Goal: Transaction & Acquisition: Download file/media

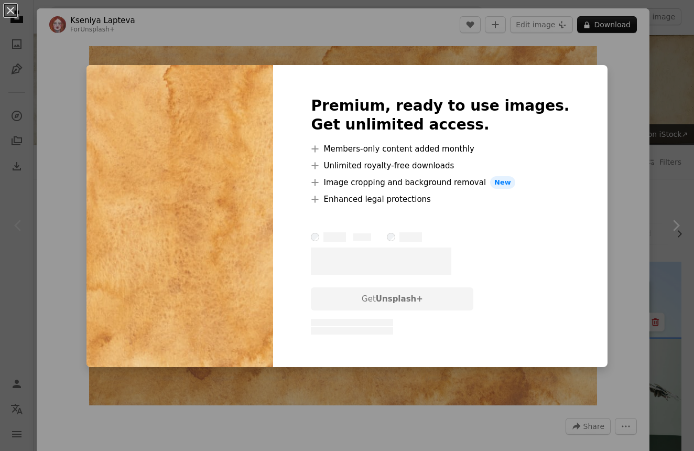
scroll to position [174, 0]
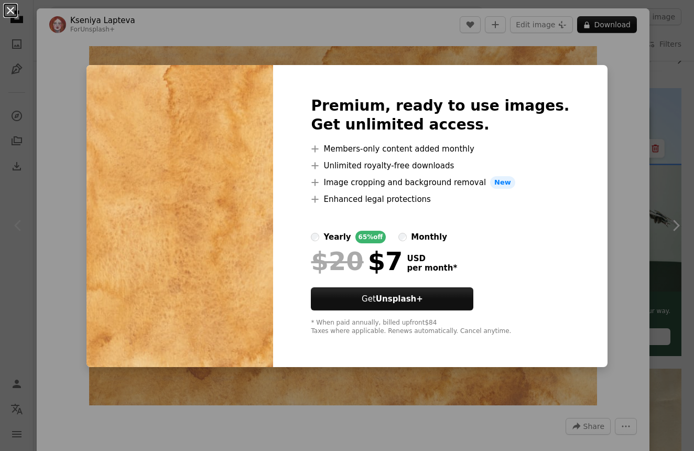
click at [14, 12] on button "An X shape" at bounding box center [10, 10] width 13 height 13
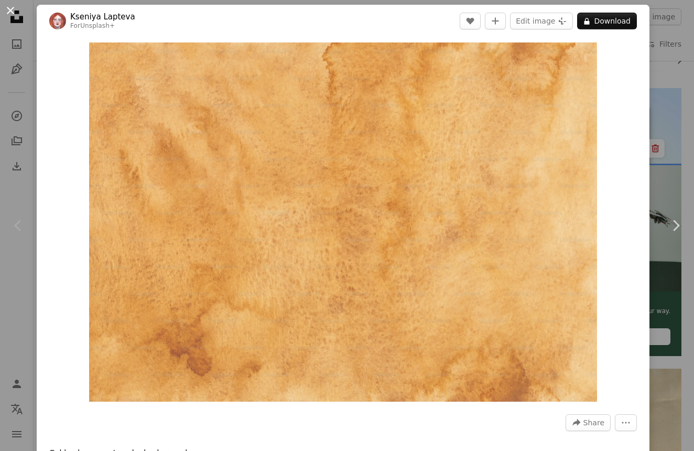
scroll to position [5, 0]
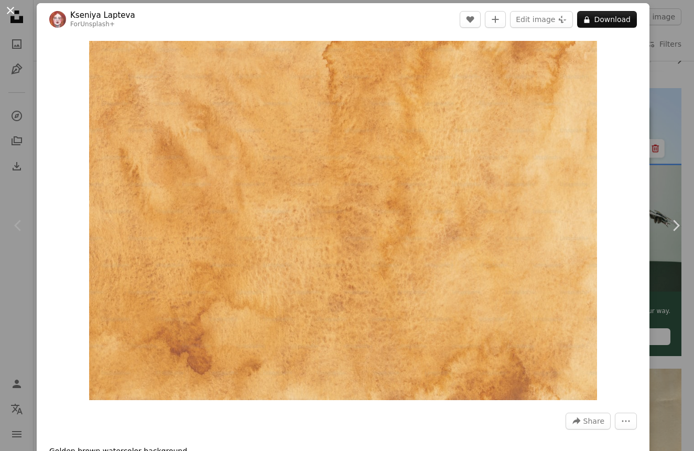
click at [15, 8] on button "An X shape" at bounding box center [10, 10] width 13 height 13
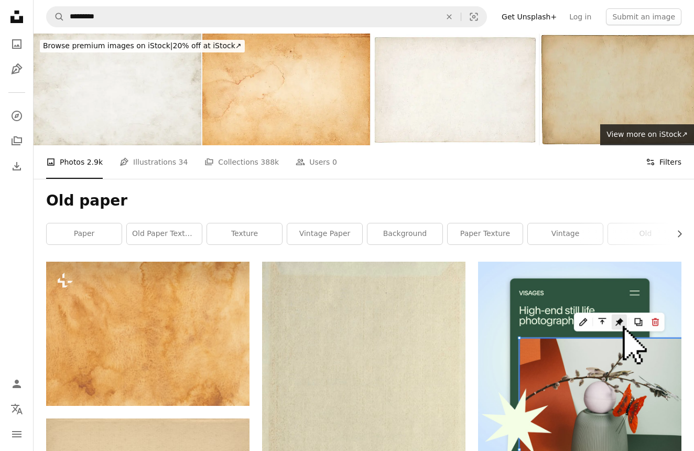
click at [670, 158] on button "Filters Filters" at bounding box center [664, 162] width 36 height 34
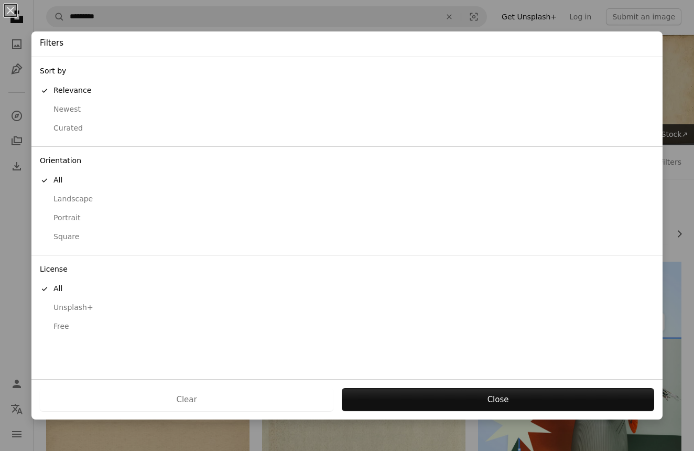
click at [64, 321] on div "Free" at bounding box center [347, 326] width 614 height 10
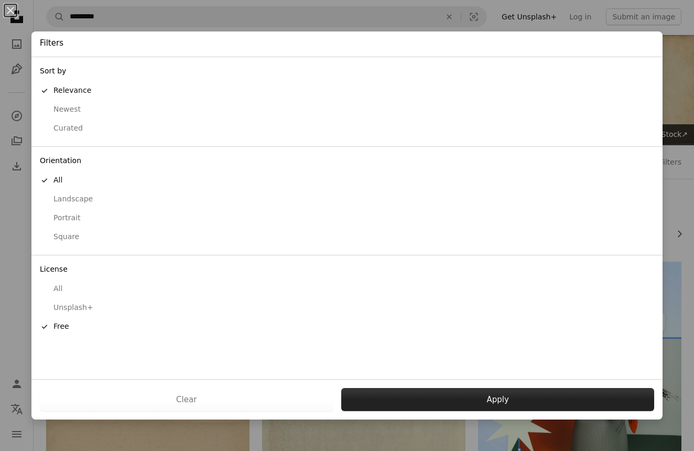
click at [452, 399] on button "Apply" at bounding box center [497, 399] width 313 height 23
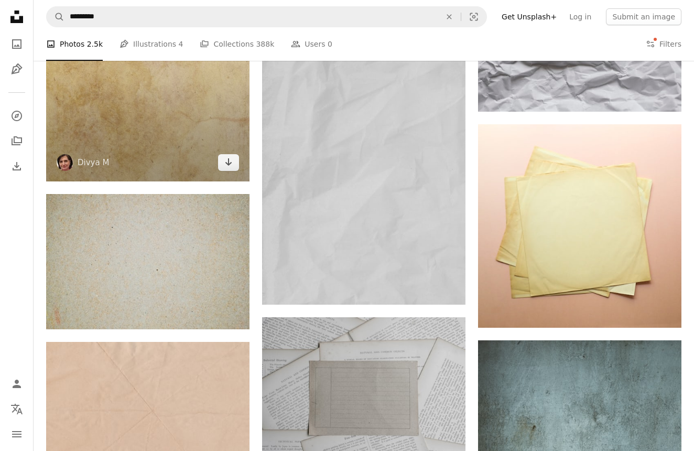
scroll to position [3663, 0]
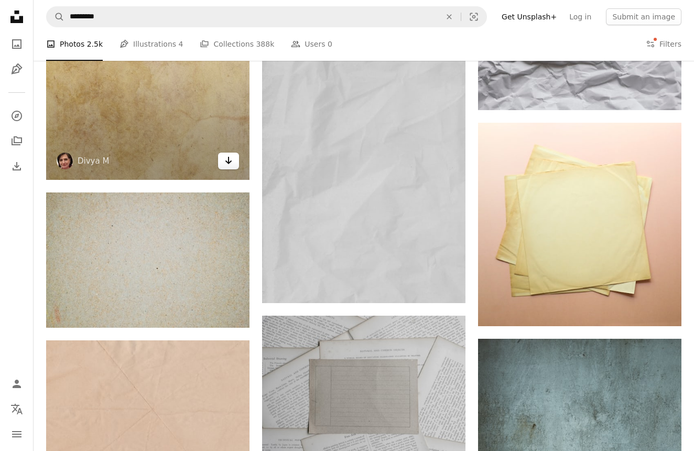
click at [235, 161] on link "Arrow pointing down" at bounding box center [228, 161] width 21 height 17
